Goal: Information Seeking & Learning: Learn about a topic

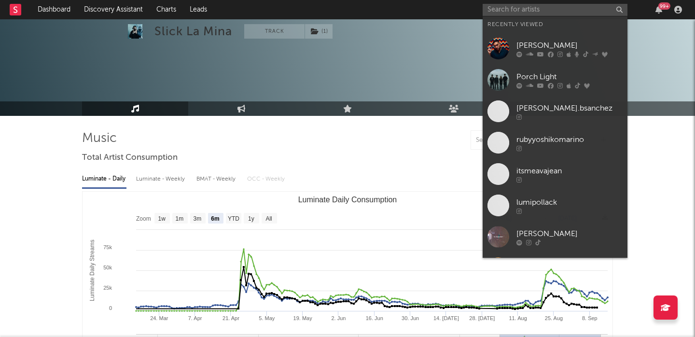
select select "6m"
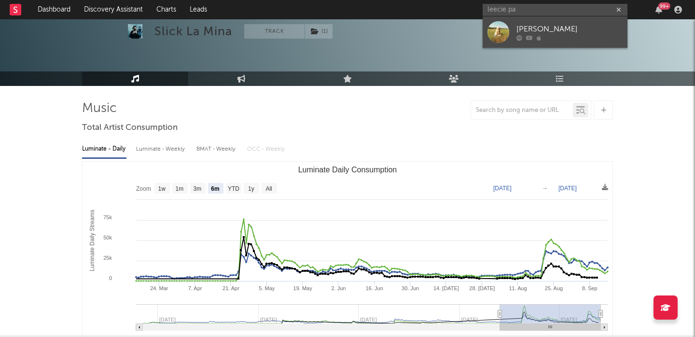
type input "leecie pa"
click at [568, 28] on div "[PERSON_NAME]" at bounding box center [570, 29] width 106 height 12
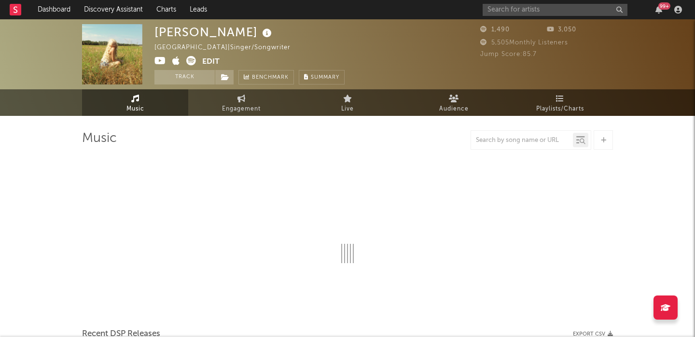
select select "1w"
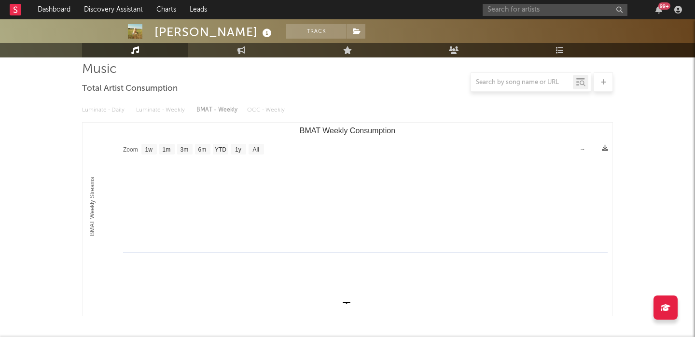
scroll to position [282, 0]
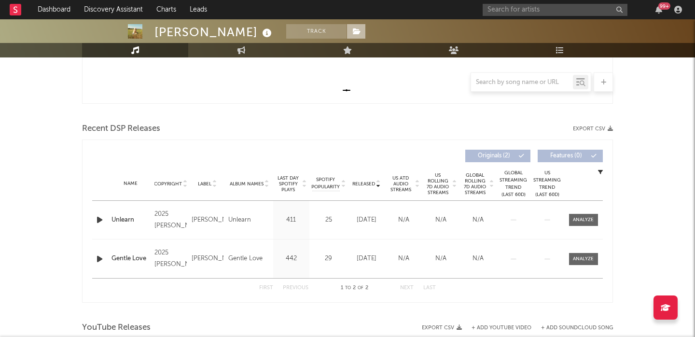
click at [353, 33] on icon at bounding box center [357, 31] width 8 height 7
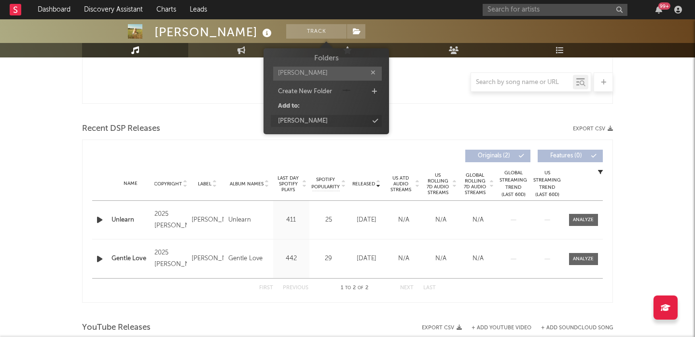
type input "[PERSON_NAME]"
click at [339, 123] on div "[PERSON_NAME]" at bounding box center [326, 121] width 111 height 13
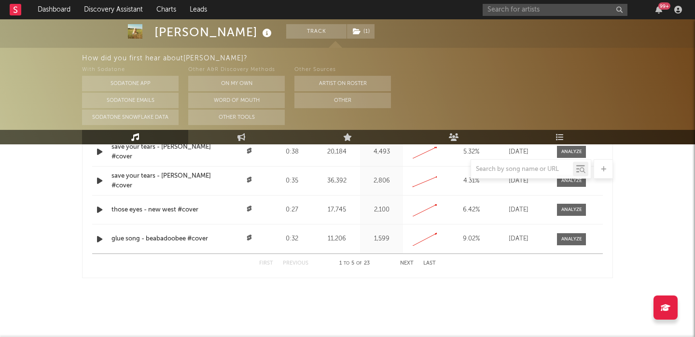
scroll to position [0, 0]
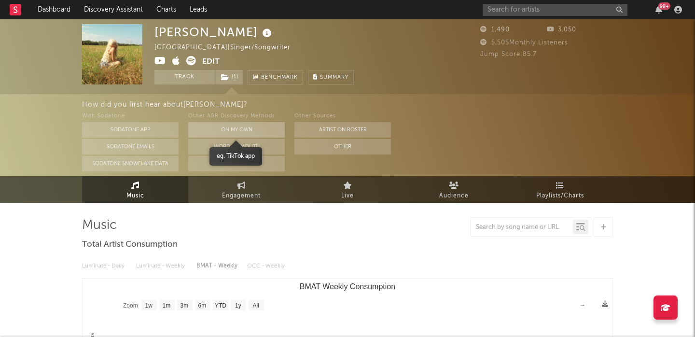
click at [248, 129] on button "On My Own" at bounding box center [236, 129] width 97 height 15
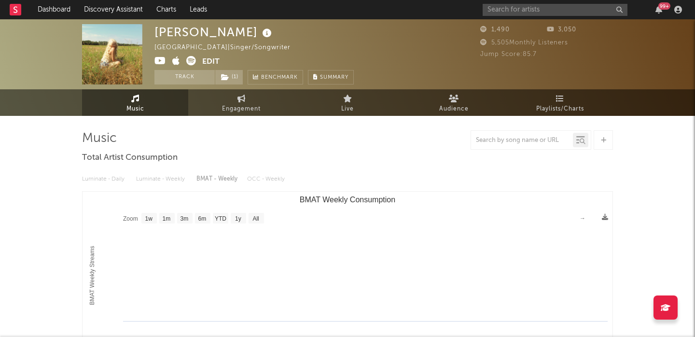
click at [260, 34] on icon at bounding box center [267, 34] width 14 height 14
